Goal: Task Accomplishment & Management: Complete application form

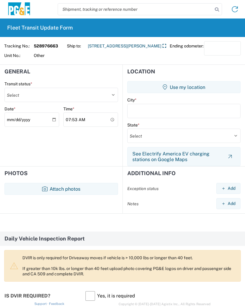
click at [22, 96] on select "Select Delivered Picked Up" at bounding box center [60, 95] width 113 height 14
select select "PICKEDUP"
click at [193, 89] on button "Use my location" at bounding box center [183, 87] width 113 height 12
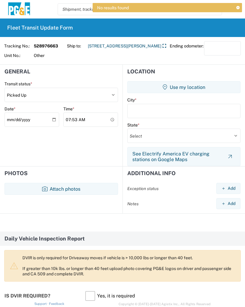
click at [87, 187] on button "Attach photos" at bounding box center [60, 189] width 113 height 12
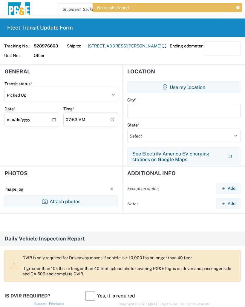
click at [192, 88] on button "Use my location" at bounding box center [183, 87] width 113 height 12
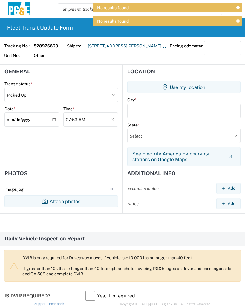
click at [239, 21] on icon at bounding box center [237, 21] width 3 height 3
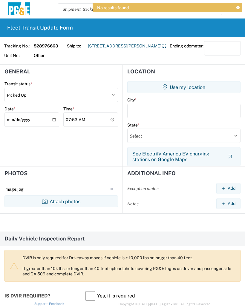
click at [239, 7] on icon at bounding box center [237, 7] width 3 height 3
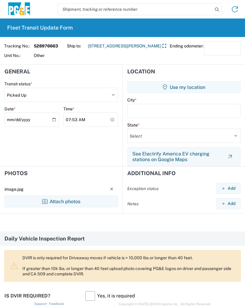
click at [162, 109] on input "text" at bounding box center [183, 111] width 113 height 14
type input "Stockton,"
click at [176, 134] on select "Select [US_STATE] [US_STATE] [US_STATE] [US_STATE] Armed Forces Americas Armed …" at bounding box center [183, 136] width 113 height 14
select select "CA"
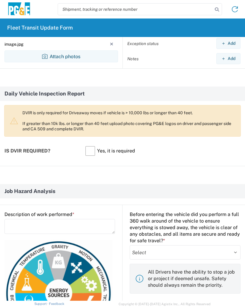
scroll to position [146, 0]
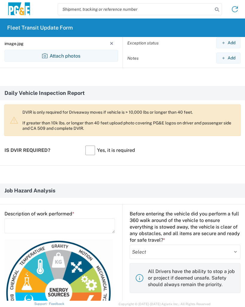
click at [61, 230] on textarea at bounding box center [59, 225] width 110 height 15
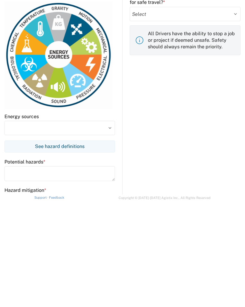
scroll to position [286, 0]
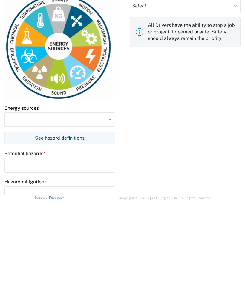
type textarea "Strap down blocks"
click at [49, 219] on input at bounding box center [59, 226] width 110 height 14
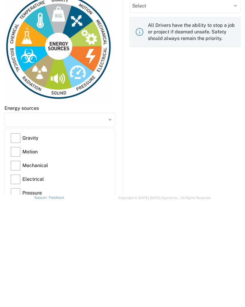
click at [42, 238] on label "Gravity" at bounding box center [60, 245] width 98 height 14
click at [0, 0] on input "Gravity" at bounding box center [0, 0] width 0 height 0
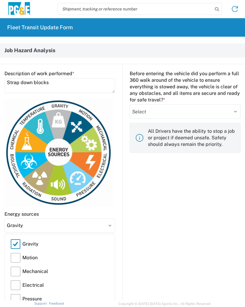
click at [40, 258] on label "Motion" at bounding box center [60, 258] width 98 height 14
click at [0, 0] on input "Motion" at bounding box center [0, 0] width 0 height 0
type input "Gravity, Motion"
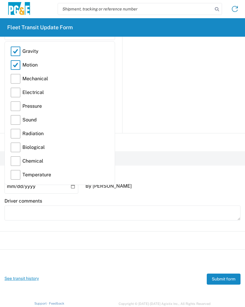
scroll to position [478, 0]
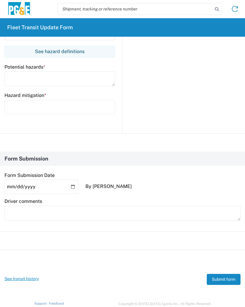
click at [46, 80] on textarea at bounding box center [59, 79] width 110 height 15
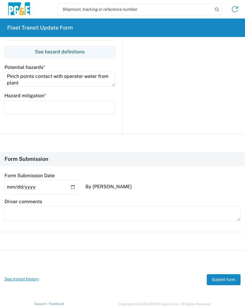
type textarea "Pinch points contact with operator water from plant"
click at [58, 109] on input "text" at bounding box center [59, 107] width 110 height 14
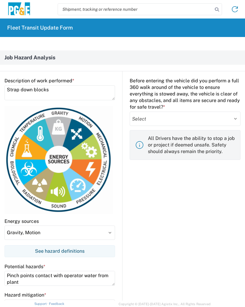
scroll to position [263, 0]
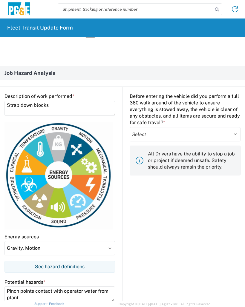
type input "Eye to eye contact, stay away from blocks, stay away from water"
click at [195, 133] on select "Select Yes No" at bounding box center [185, 134] width 111 height 14
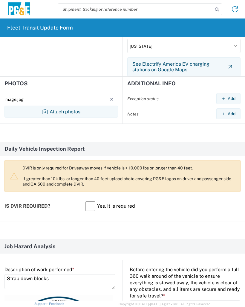
scroll to position [92, 0]
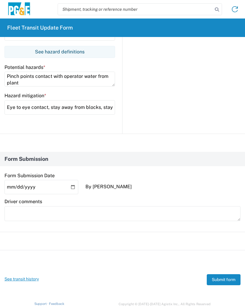
click at [226, 277] on button "Submit form" at bounding box center [224, 279] width 34 height 11
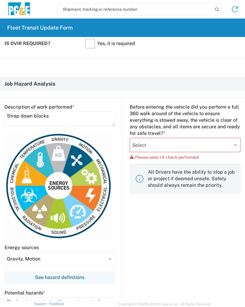
scroll to position [252, 0]
click at [170, 148] on select "Select Yes No" at bounding box center [185, 145] width 111 height 14
select select "yes"
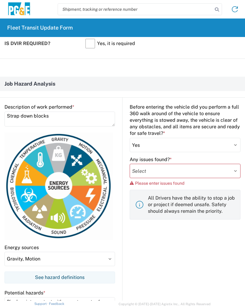
click at [200, 173] on select "Select Yes No" at bounding box center [185, 171] width 111 height 14
select select "no"
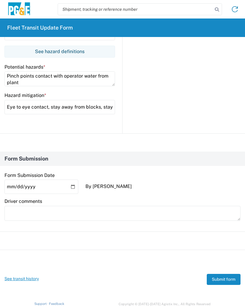
scroll to position [478, 0]
click at [232, 278] on button "Submit form" at bounding box center [224, 279] width 34 height 11
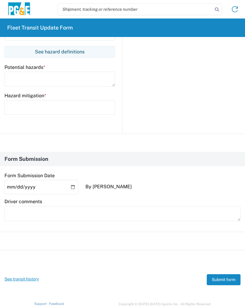
scroll to position [0, 0]
